Goal: Task Accomplishment & Management: Use online tool/utility

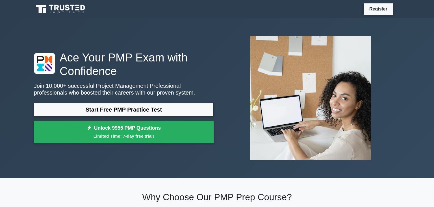
click at [224, 163] on div at bounding box center [310, 98] width 186 height 133
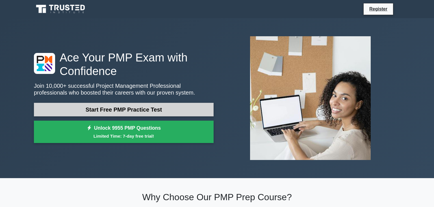
click at [197, 109] on link "Start Free PMP Practice Test" at bounding box center [124, 110] width 180 height 14
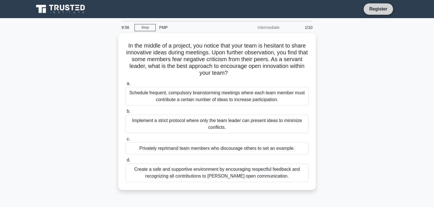
click at [383, 8] on link "Register" at bounding box center [378, 8] width 25 height 7
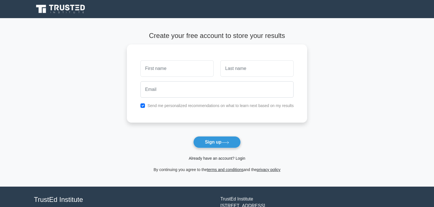
click at [207, 159] on link "Already have an account? Login" at bounding box center [217, 158] width 57 height 5
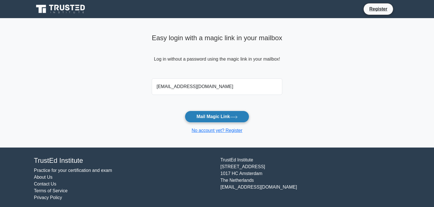
type input "bengyellalouis@gmail.com"
click at [202, 115] on button "Mail Magic Link" at bounding box center [217, 116] width 64 height 12
